Goal: Navigation & Orientation: Find specific page/section

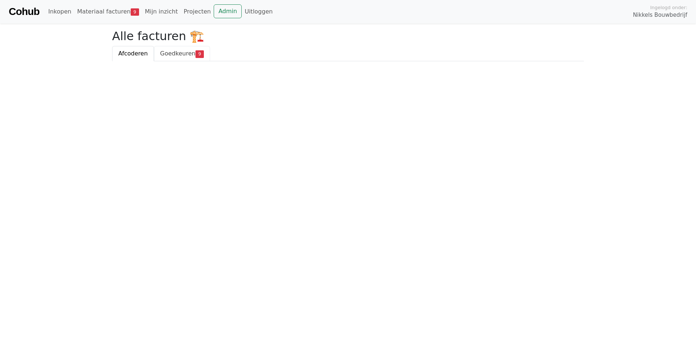
click at [188, 57] on span "Goedkeuren" at bounding box center [177, 53] width 35 height 7
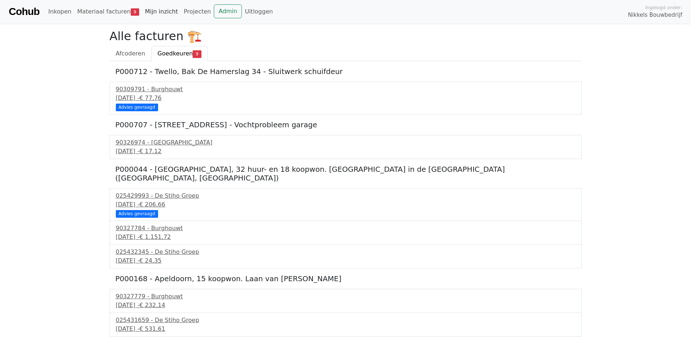
click at [155, 9] on link "Mijn inzicht" at bounding box center [161, 11] width 39 height 15
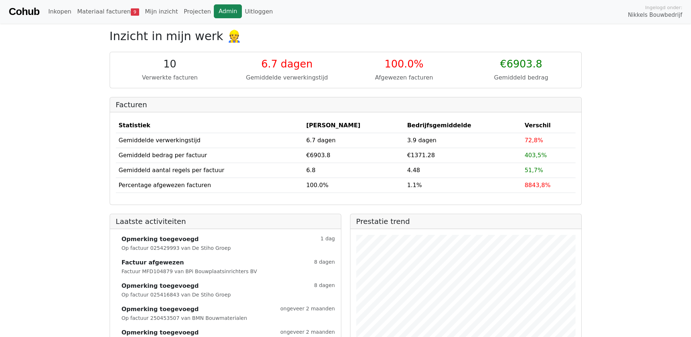
click at [214, 12] on link "Admin" at bounding box center [228, 11] width 28 height 14
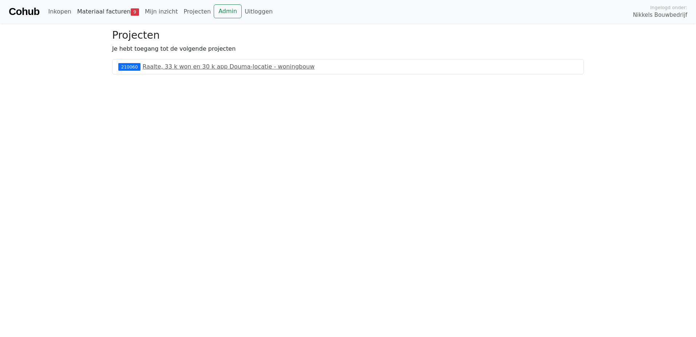
click at [122, 12] on link "Materiaal facturen 9" at bounding box center [108, 11] width 68 height 15
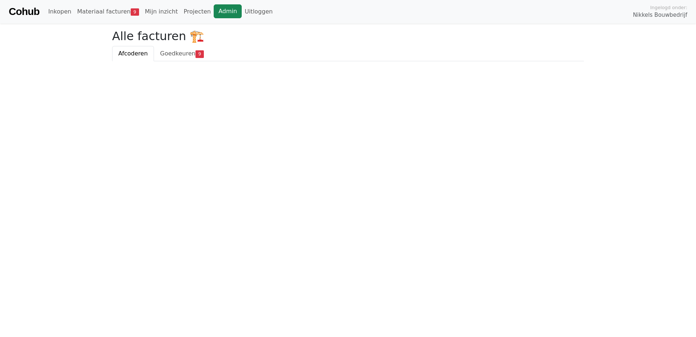
click at [214, 10] on link "Admin" at bounding box center [228, 11] width 28 height 14
